Goal: Task Accomplishment & Management: Manage account settings

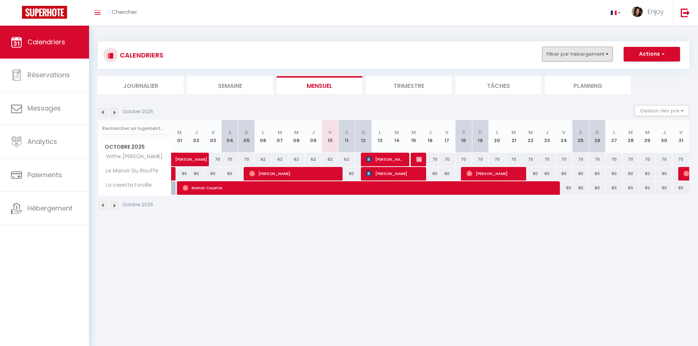
click at [580, 52] on button "Filtrer par hébergement" at bounding box center [577, 54] width 70 height 15
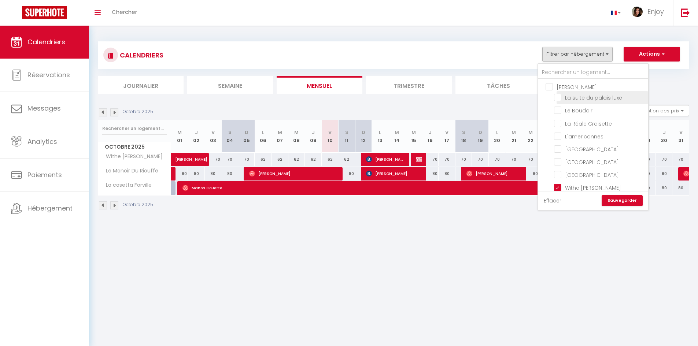
click at [559, 96] on input "La suite du palais luxe" at bounding box center [600, 96] width 92 height 7
checkbox input "true"
checkbox input "false"
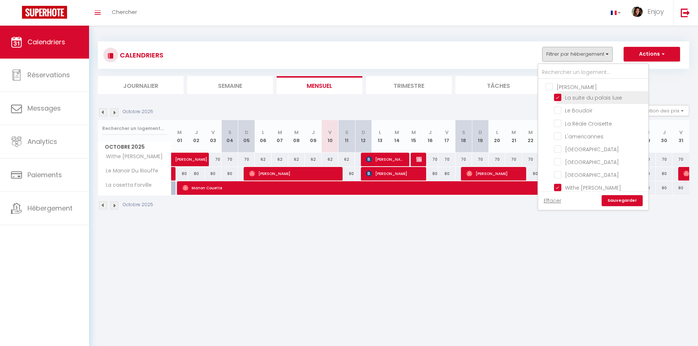
checkbox input "false"
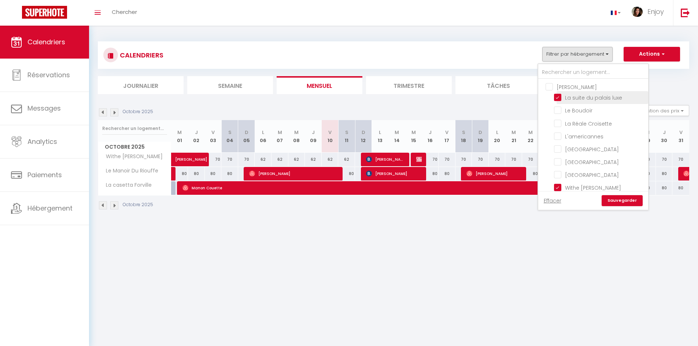
checkbox input "false"
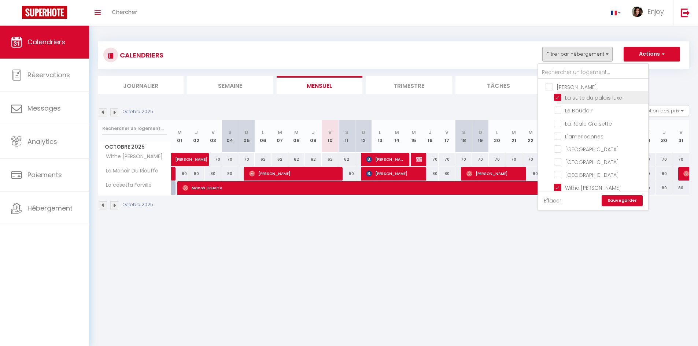
checkbox input "false"
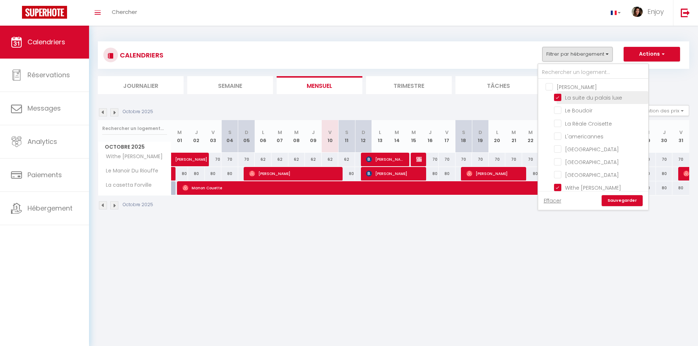
checkbox input "false"
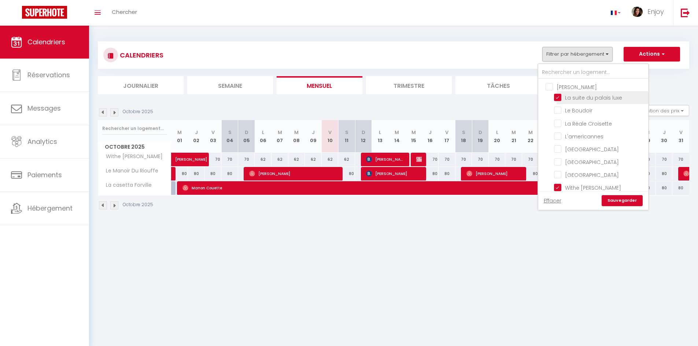
checkbox input "false"
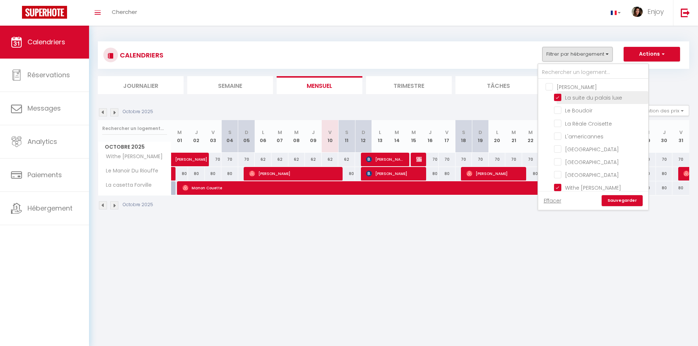
checkbox input "false"
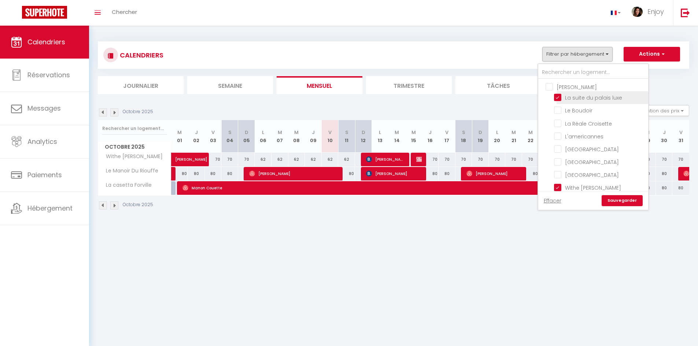
checkbox input "false"
checkbox input "true"
checkbox input "false"
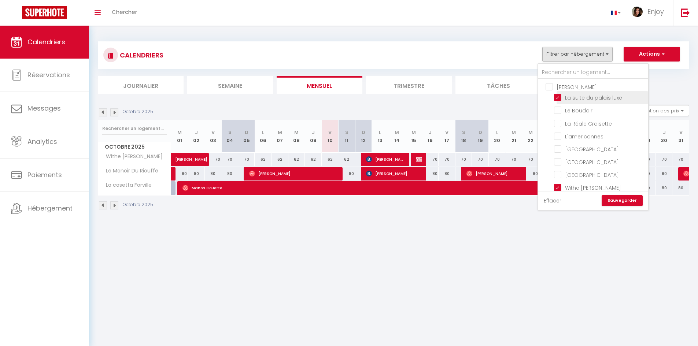
checkbox input "false"
click at [627, 204] on link "Sauvegarder" at bounding box center [622, 200] width 41 height 11
